Goal: Find specific page/section: Find specific page/section

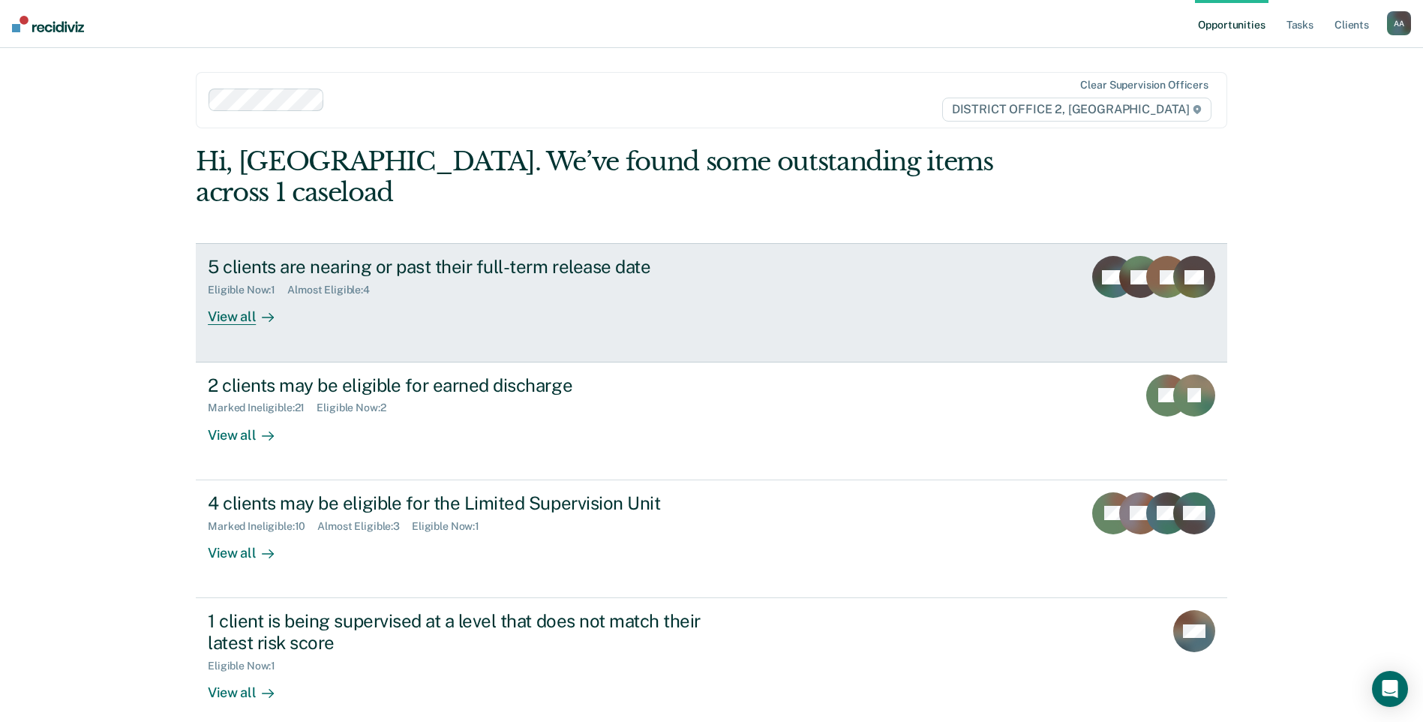
click at [623, 256] on div "5 clients are nearing or past their full-term release date" at bounding box center [471, 267] width 527 height 22
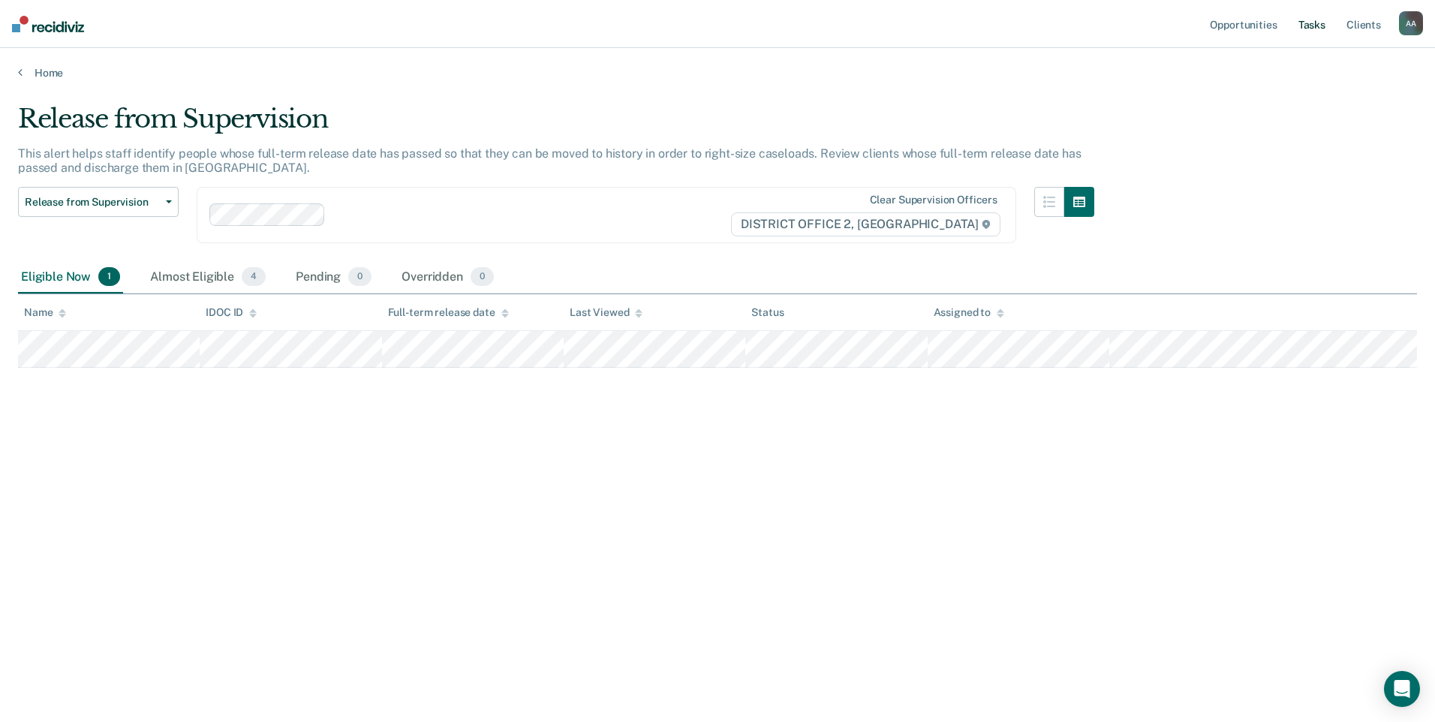
click at [1302, 23] on link "Tasks" at bounding box center [1311, 24] width 33 height 48
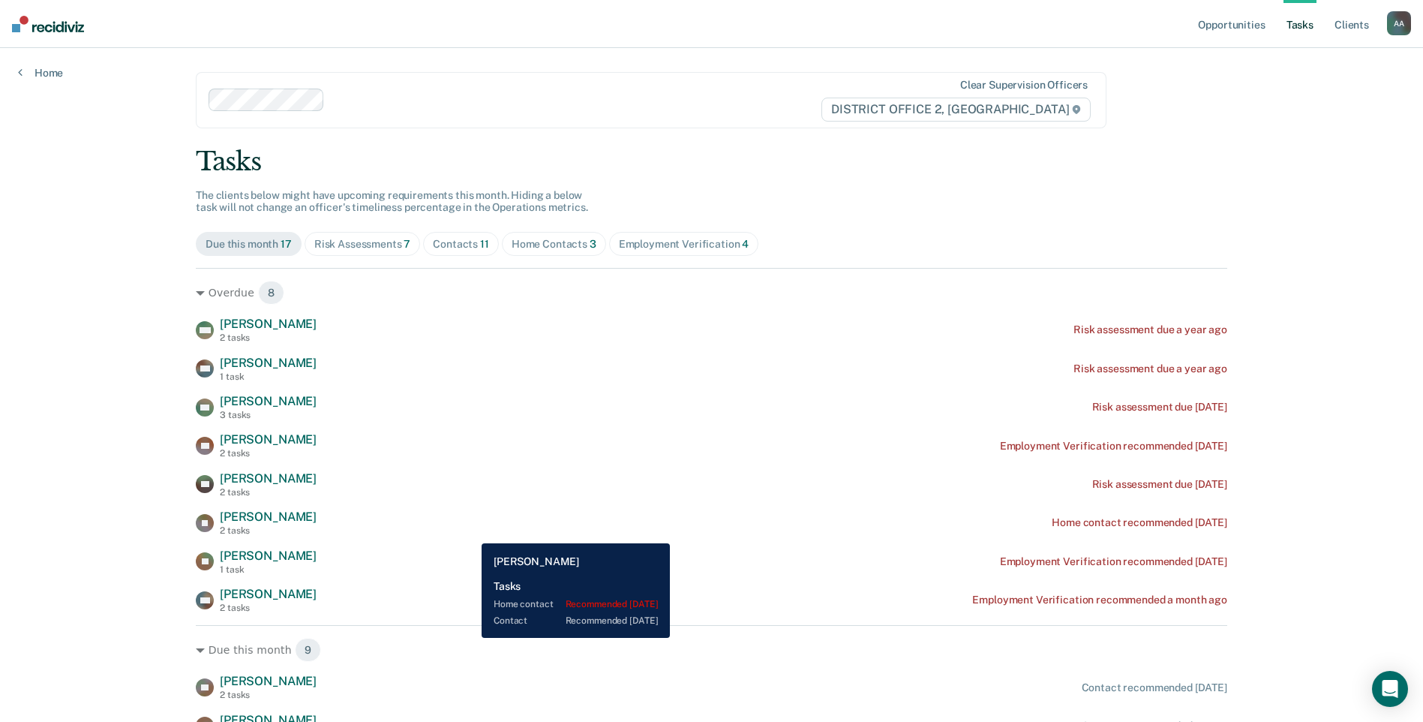
scroll to position [150, 0]
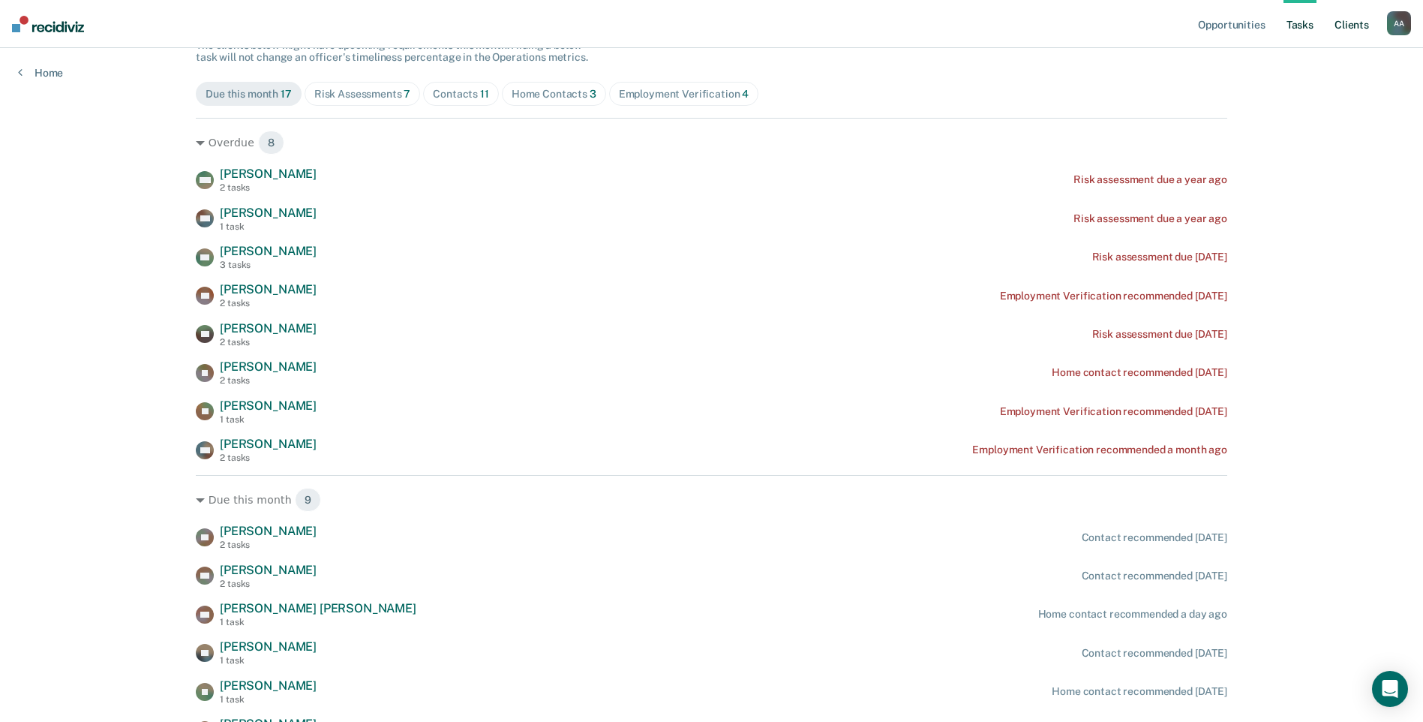
click at [1346, 34] on link "Client s" at bounding box center [1352, 24] width 41 height 48
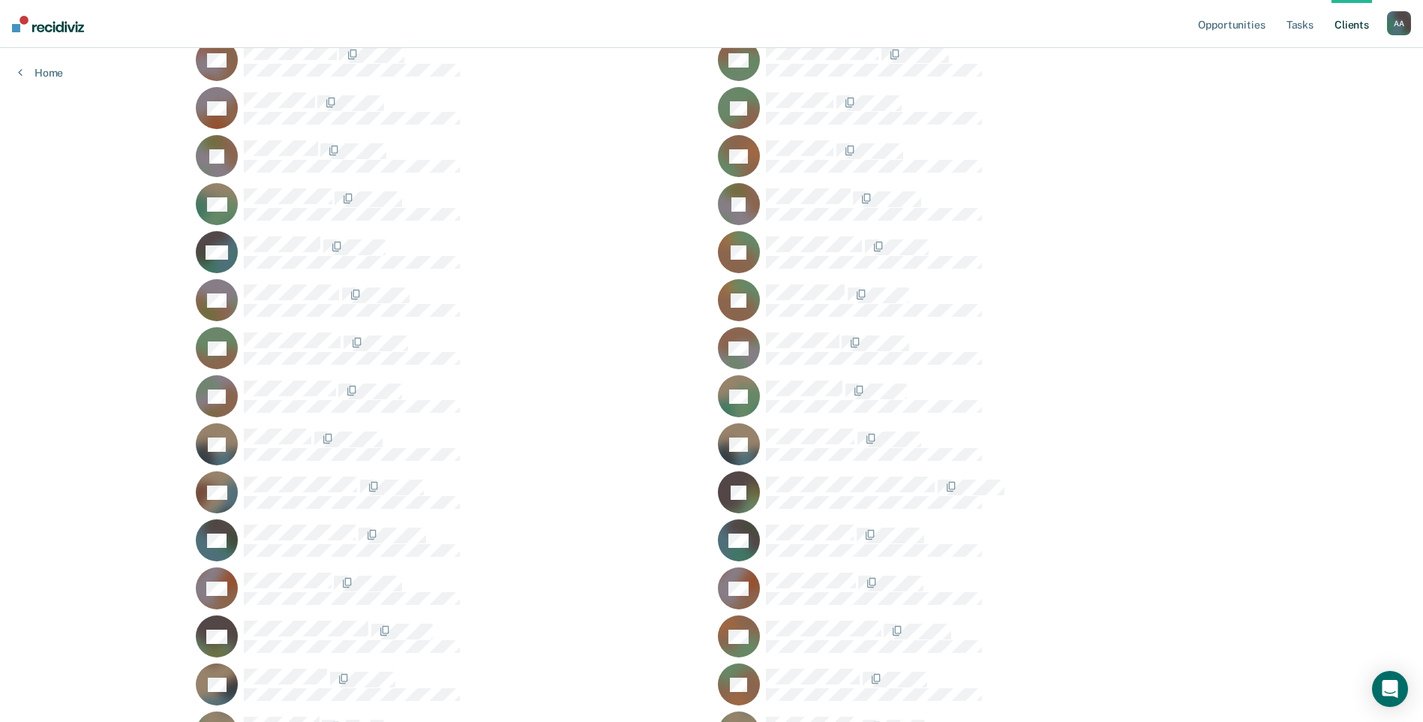
scroll to position [68, 0]
